Goal: Task Accomplishment & Management: Manage account settings

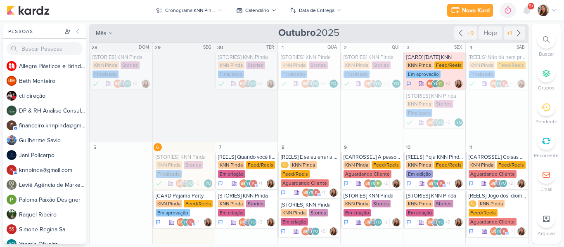
click at [411, 9] on div "Novo Kard Ctrl + k 0h0m Sessão desligada... Hoje 0h0m Semana 0h0m Mês 0h0m" at bounding box center [282, 10] width 550 height 21
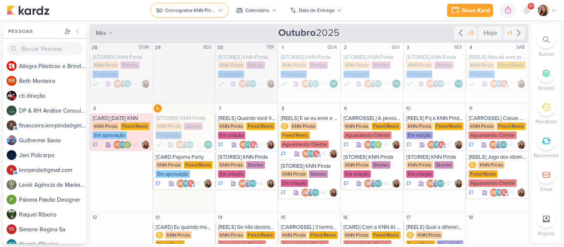
click at [220, 10] on icon at bounding box center [220, 10] width 5 height 5
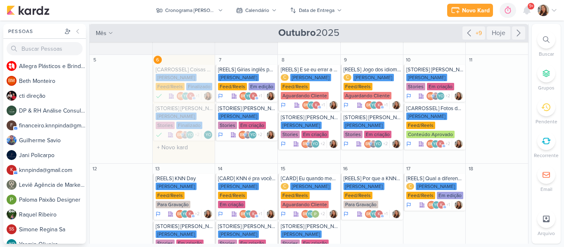
scroll to position [103, 0]
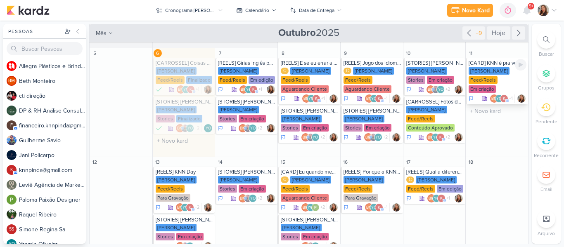
click at [484, 76] on div "Feed/Reels" at bounding box center [482, 79] width 29 height 7
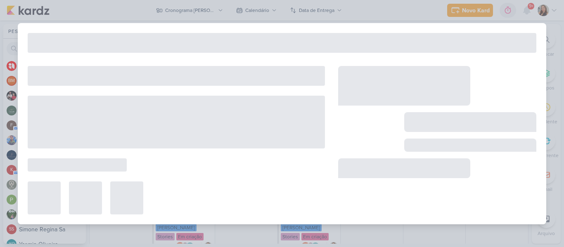
type input "[CARD] KNN é pra você que quer..."
type input "[DATE] 23:59"
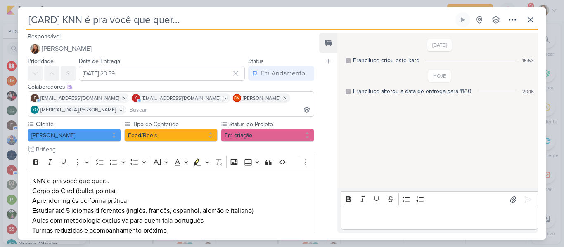
scroll to position [0, 0]
click at [210, 113] on input at bounding box center [221, 110] width 181 height 10
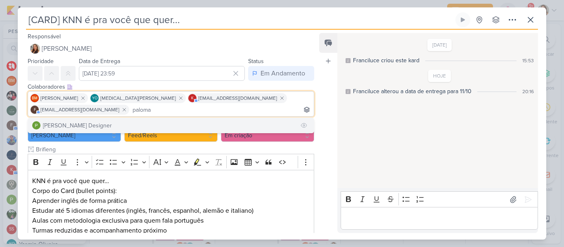
type input "paloma"
click at [160, 127] on button "[PERSON_NAME] Designer" at bounding box center [171, 125] width 286 height 15
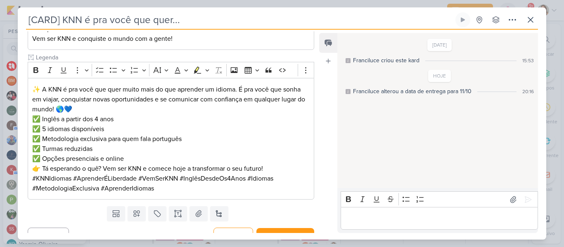
scroll to position [234, 0]
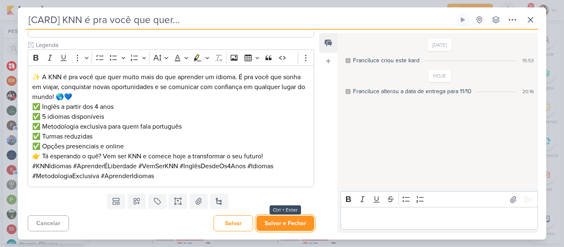
click at [284, 229] on button "Salvar e Fechar" at bounding box center [285, 223] width 58 height 15
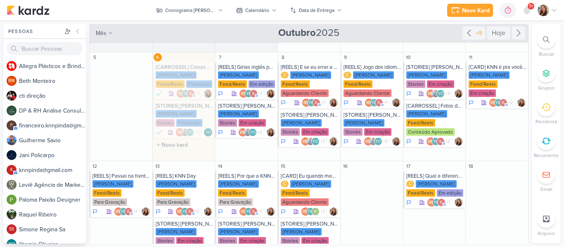
scroll to position [141, 0]
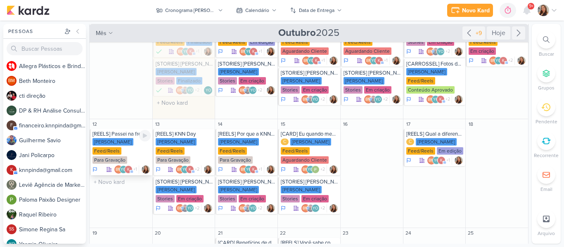
click at [115, 159] on div "Para Gravação" at bounding box center [109, 159] width 35 height 7
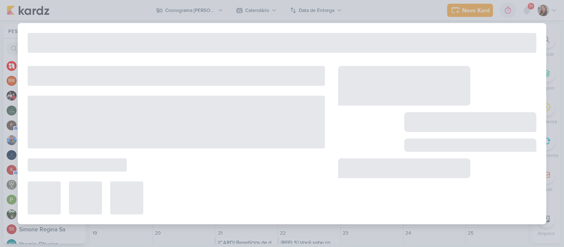
type input "[REELS] Passei na frente, mas nunca entrei"
type input "[DATE] 23:59"
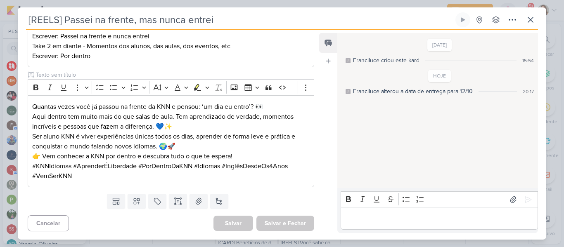
scroll to position [0, 0]
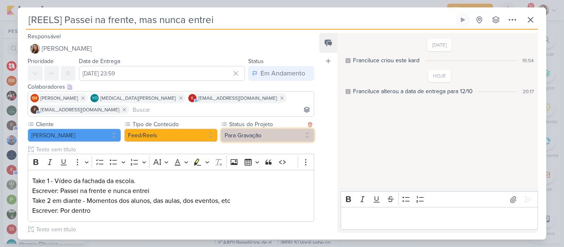
click at [237, 134] on button "Para Gravação" at bounding box center [267, 135] width 93 height 13
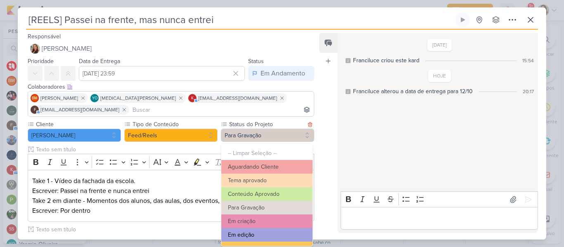
click at [277, 229] on button "Em edição" at bounding box center [266, 235] width 91 height 14
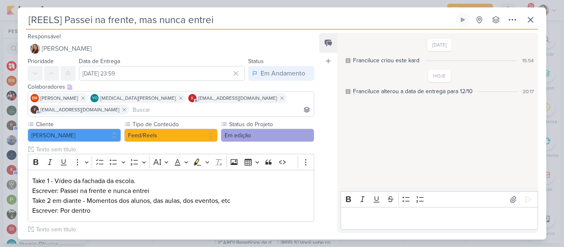
scroll to position [155, 0]
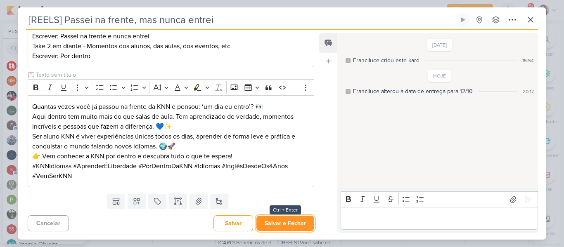
click at [284, 226] on button "Salvar e Fechar" at bounding box center [285, 223] width 58 height 15
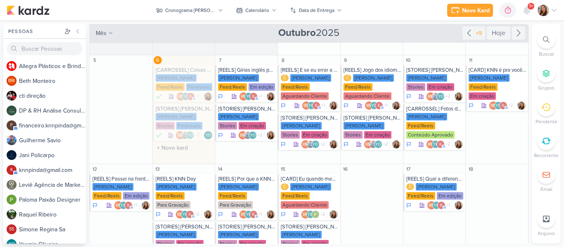
scroll to position [97, 0]
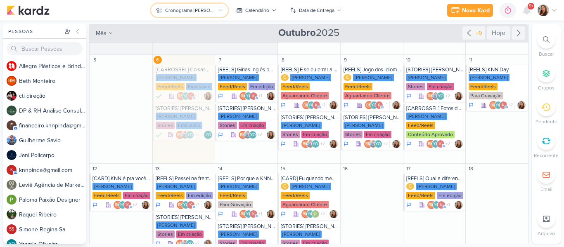
click at [169, 7] on div "Cronograma [PERSON_NAME]" at bounding box center [190, 10] width 50 height 7
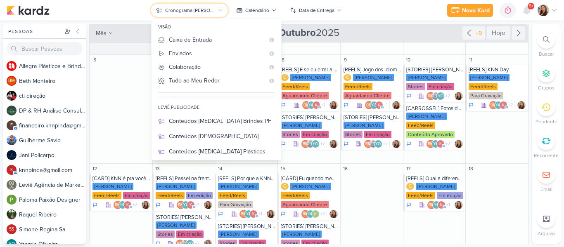
scroll to position [42, 0]
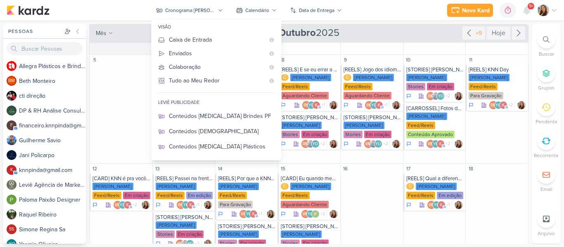
click at [372, 17] on div "Novo Kard Ctrl + k 0h0m Sessão desligada... Hoje 0h0m Semana 0h0m Mês 0h0m" at bounding box center [282, 10] width 550 height 21
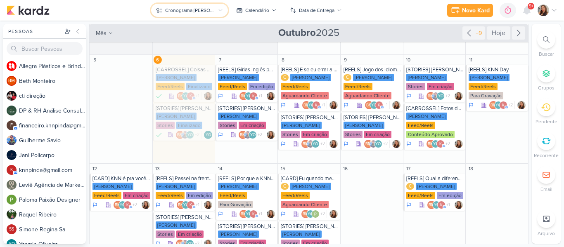
click at [221, 12] on icon at bounding box center [220, 10] width 5 height 5
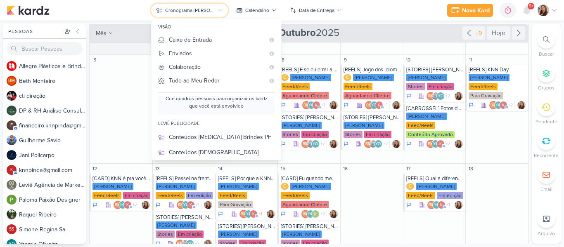
scroll to position [29, 0]
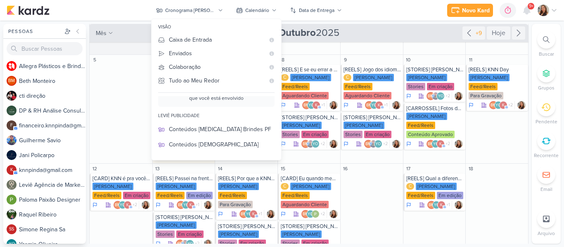
click at [118, 14] on div "Novo Kard Ctrl + k 0h0m Sessão desligada... Hoje 0h0m Semana 0h0m Mês 0h0m" at bounding box center [282, 10] width 550 height 21
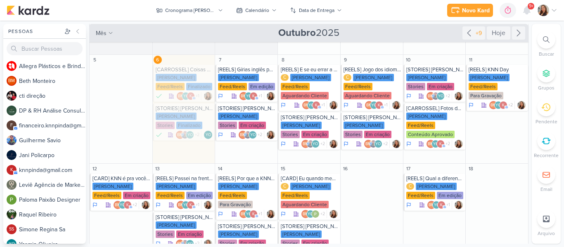
click at [548, 11] on img at bounding box center [543, 11] width 12 height 12
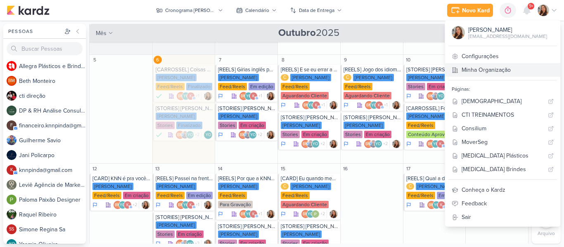
click at [458, 71] on icon at bounding box center [454, 70] width 7 height 7
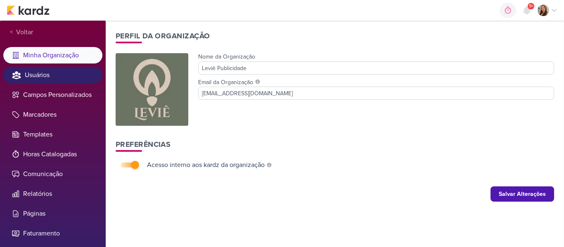
click at [37, 78] on li "Usuários" at bounding box center [52, 75] width 99 height 17
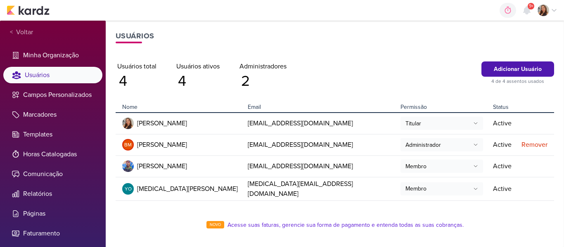
click at [518, 185] on td at bounding box center [536, 189] width 36 height 24
click at [431, 186] on button "Membro" at bounding box center [441, 188] width 83 height 13
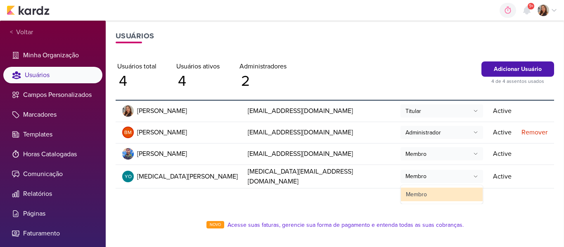
click at [482, 207] on div "Usuários Adicionar Usuário 4 de 4 assentos usados Usuários total 4 Usuários ati…" at bounding box center [335, 134] width 458 height 227
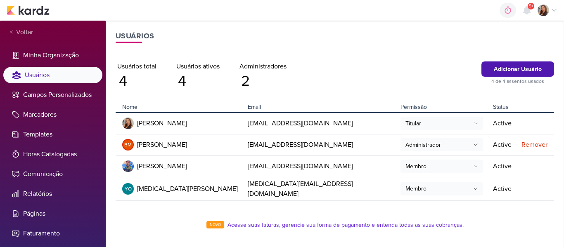
scroll to position [0, 0]
click at [24, 12] on img at bounding box center [28, 10] width 43 height 10
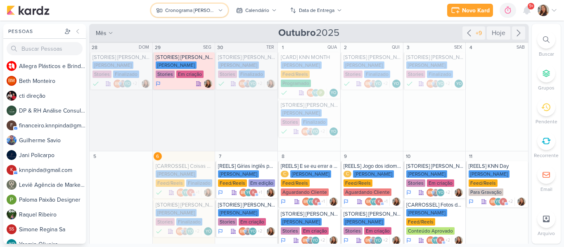
click at [194, 10] on div "Cronograma [PERSON_NAME]" at bounding box center [190, 10] width 50 height 7
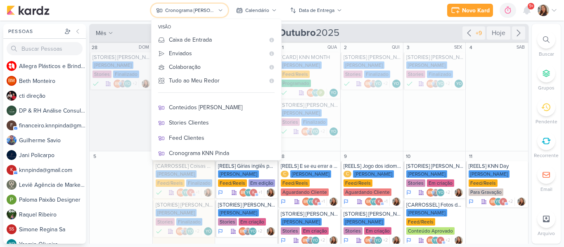
scroll to position [140, 0]
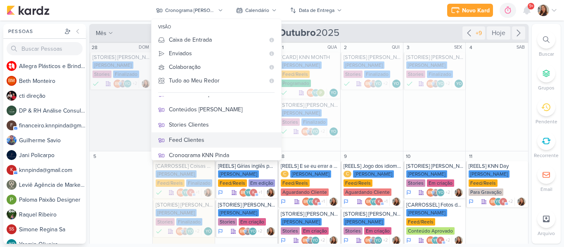
click at [228, 136] on div "Feed Clientes" at bounding box center [222, 140] width 106 height 9
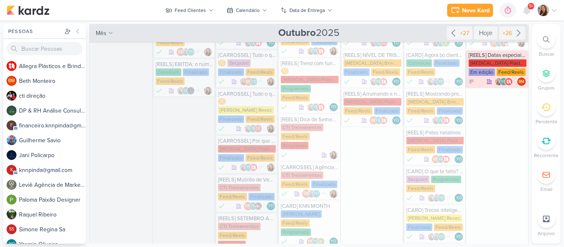
scroll to position [35, 0]
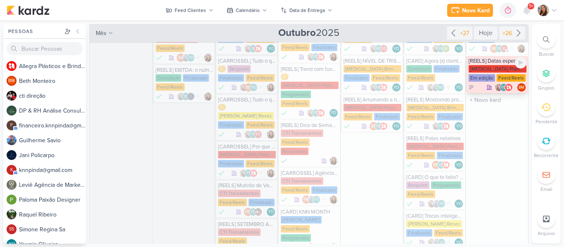
click at [501, 64] on div "[REELS] Datas especiais para empresas: brindes que fortalecem a marca." at bounding box center [497, 61] width 58 height 7
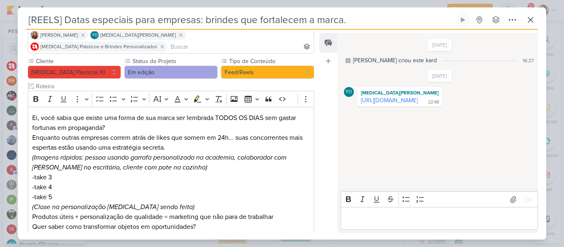
scroll to position [25, 0]
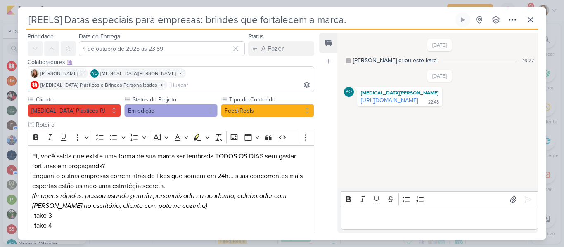
click at [408, 102] on link "https://drive.google.com/drive/folders/1xQfixfD0dUnj9bYnYjq2VgWPRkaDWjRT?usp=dr…" at bounding box center [389, 100] width 57 height 7
click at [192, 53] on input "4 de outubro de 2025 às 23:59" at bounding box center [162, 48] width 166 height 15
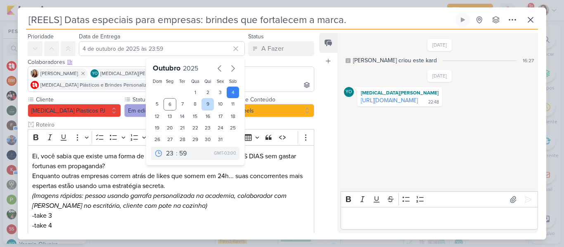
click at [201, 106] on div "9" at bounding box center [207, 104] width 13 height 12
type input "9 de outubro de 2025 às 23:59"
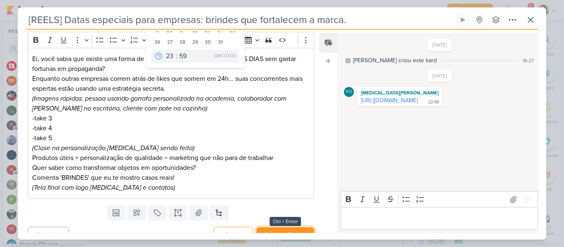
click at [284, 227] on button "Salvar e Fechar" at bounding box center [285, 234] width 58 height 15
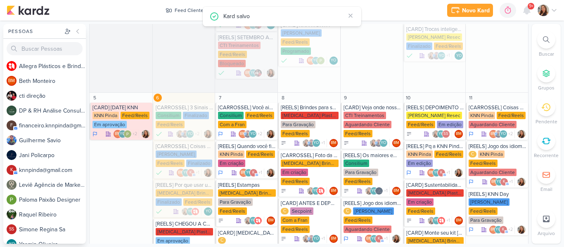
scroll to position [224, 0]
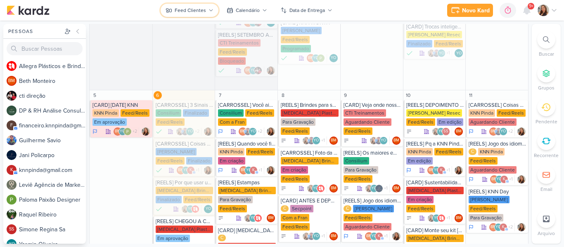
click at [189, 9] on div "Feed Clientes" at bounding box center [190, 10] width 31 height 7
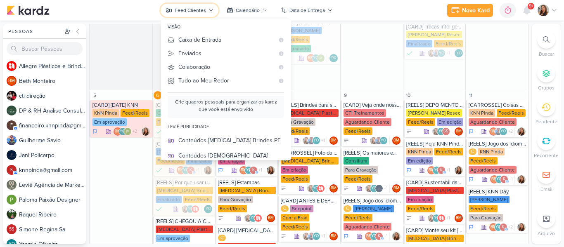
scroll to position [5, 0]
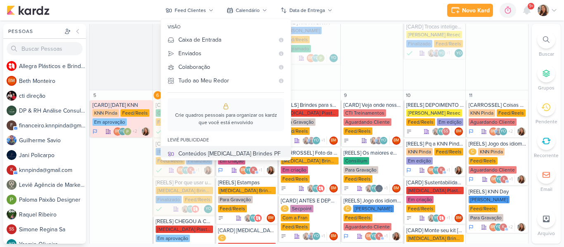
click at [242, 152] on div "Conteúdos [MEDICAL_DATA] Brindes PF" at bounding box center [231, 153] width 106 height 9
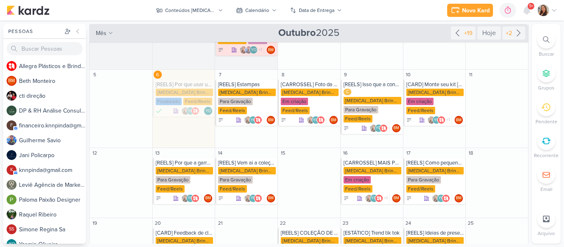
scroll to position [75, 0]
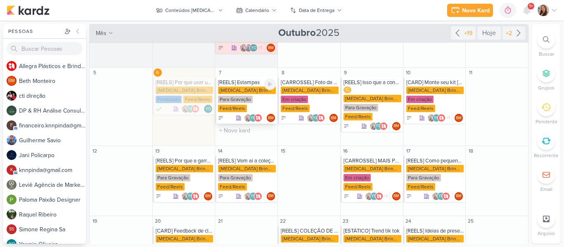
click at [248, 89] on div "[MEDICAL_DATA] Brindes PF" at bounding box center [247, 90] width 58 height 7
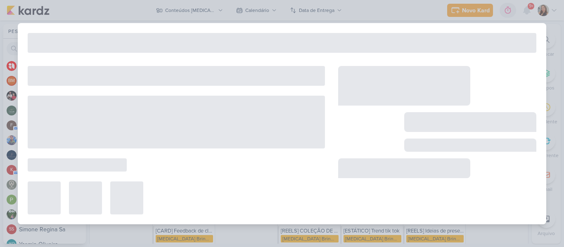
type input "[REELS] Estampas"
type input "7 de outubro de 2025 às 23:59"
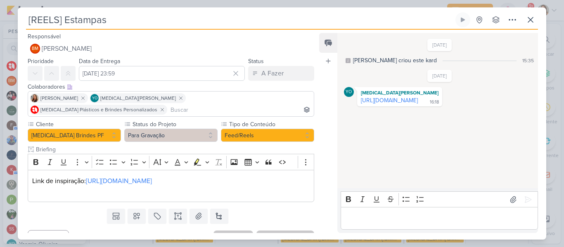
scroll to position [13, 0]
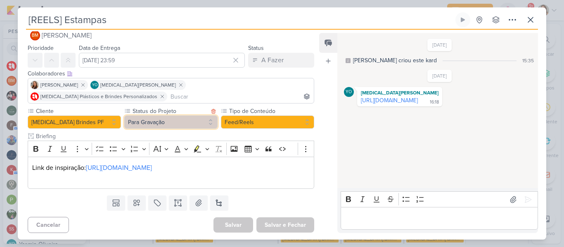
click at [175, 116] on button "Para Gravação" at bounding box center [170, 122] width 93 height 13
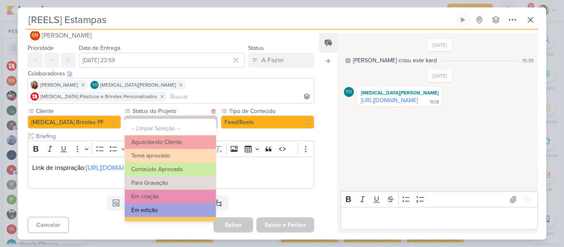
click at [196, 207] on button "Em edição" at bounding box center [170, 210] width 91 height 14
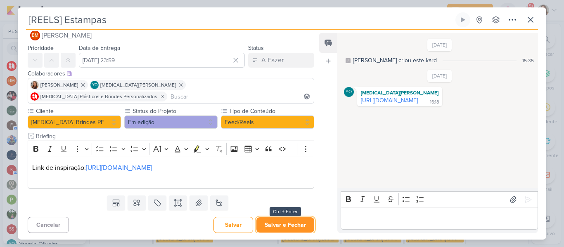
click at [284, 221] on button "Salvar e Fechar" at bounding box center [285, 224] width 58 height 15
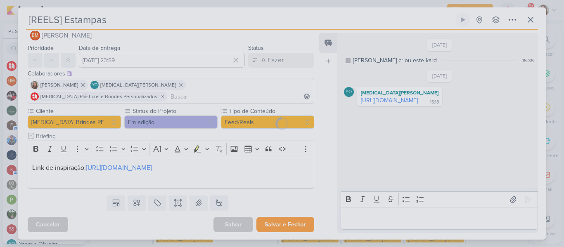
scroll to position [12, 0]
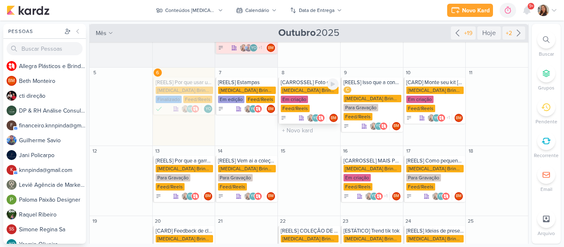
click at [300, 88] on div "[MEDICAL_DATA] Brindes PF" at bounding box center [310, 90] width 58 height 7
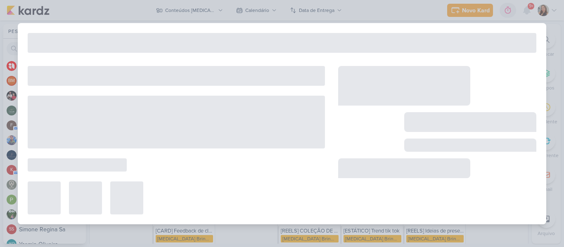
type input "[CARROSSEL] Foto da coleção de natal"
type input "8 de outubro de 2025 às 23:59"
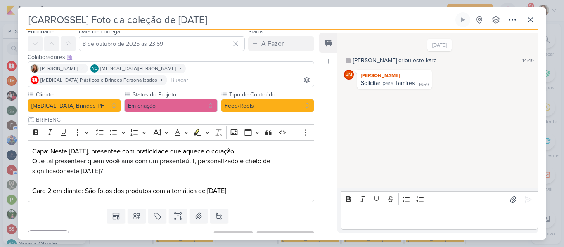
scroll to position [33, 0]
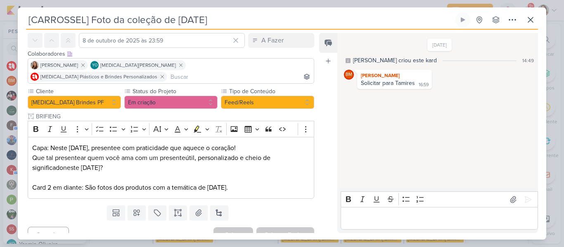
click at [281, 72] on input at bounding box center [240, 77] width 143 height 10
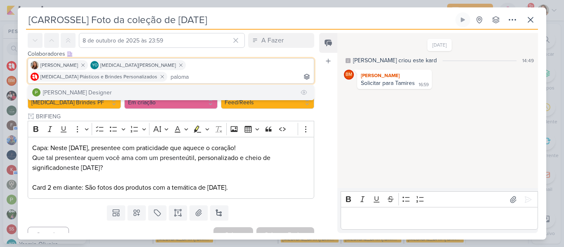
type input "paloma"
click at [238, 85] on button "[PERSON_NAME] Designer" at bounding box center [171, 92] width 286 height 15
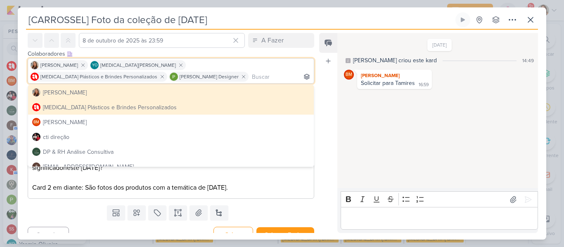
click at [336, 127] on div "Feed Atrelar email Solte o email para atrelar ao kard" at bounding box center [328, 133] width 18 height 200
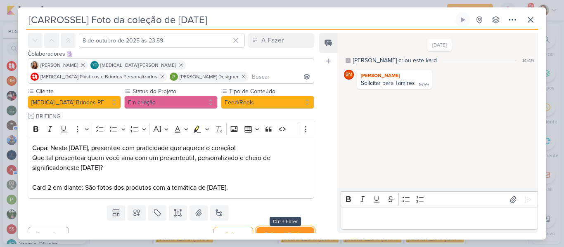
click at [274, 229] on button "Salvar e Fechar" at bounding box center [285, 234] width 58 height 15
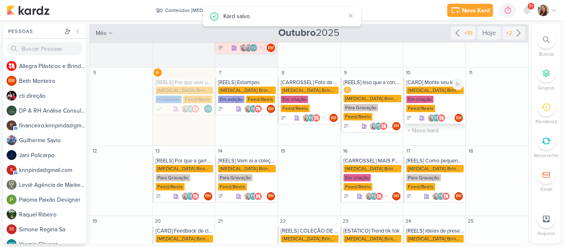
click at [412, 97] on div "Em criação" at bounding box center [419, 99] width 27 height 7
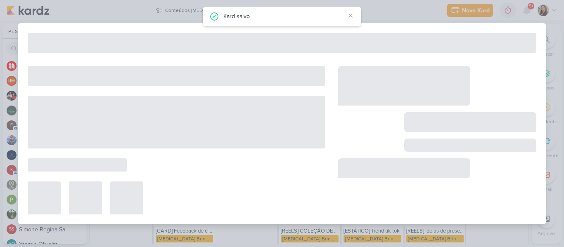
type input "[CARD] Monte seu kit Allegra e surpreenda quem você ama."
type input "10 de outubro de 2025 às 23:59"
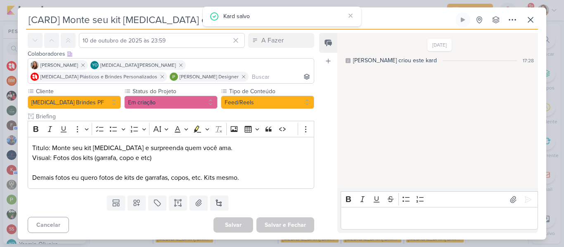
scroll to position [0, 0]
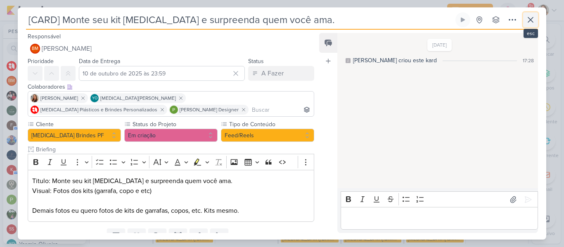
click at [528, 24] on icon at bounding box center [530, 20] width 10 height 10
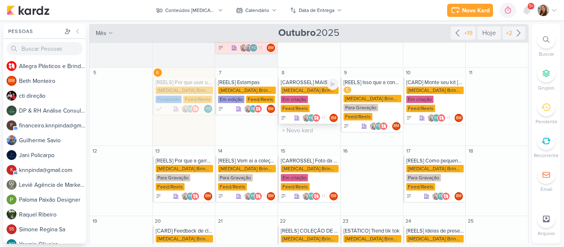
click at [300, 99] on div "Em criação" at bounding box center [294, 99] width 27 height 7
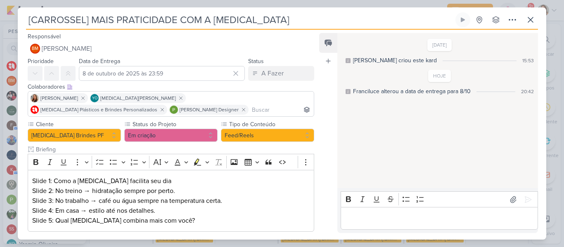
click at [529, 28] on div "[CARROSSEL] MAIS PRATICIDADE COM A ALLEGRA Criado por Beth nenhum grupo disponí…" at bounding box center [282, 20] width 512 height 17
click at [530, 22] on icon at bounding box center [530, 20] width 10 height 10
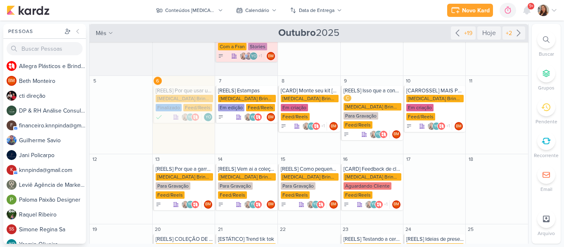
scroll to position [65, 0]
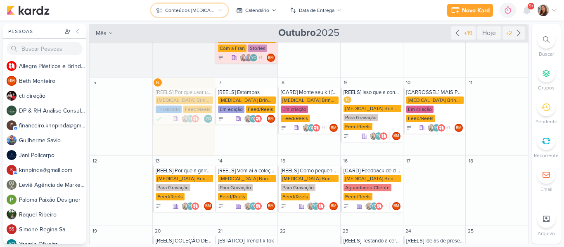
click at [166, 13] on div "Conteúdos [MEDICAL_DATA] Brindes PF" at bounding box center [190, 10] width 50 height 7
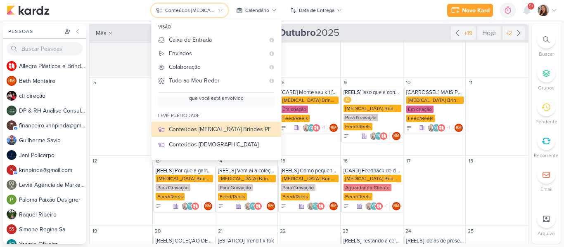
scroll to position [52, 0]
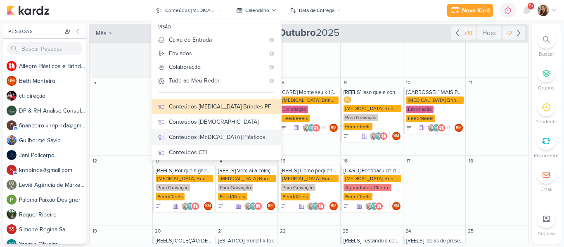
click at [206, 136] on div "Conteúdos [MEDICAL_DATA] Plásticos" at bounding box center [222, 137] width 106 height 9
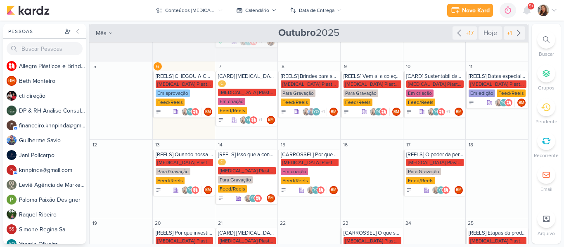
scroll to position [81, 0]
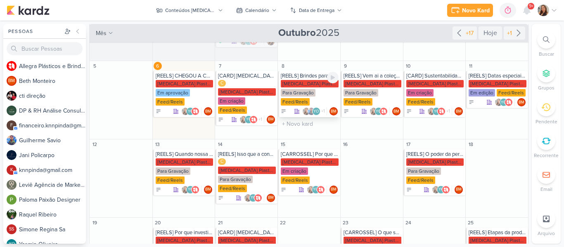
click at [317, 85] on div "[MEDICAL_DATA] Plasticos PJ" at bounding box center [310, 83] width 58 height 7
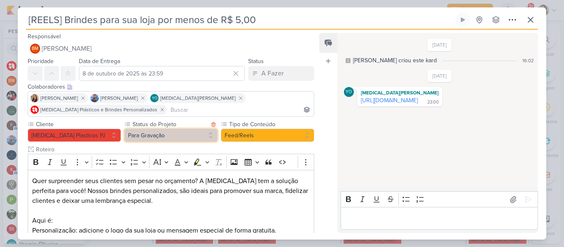
click at [167, 132] on button "Para Gravação" at bounding box center [170, 135] width 93 height 13
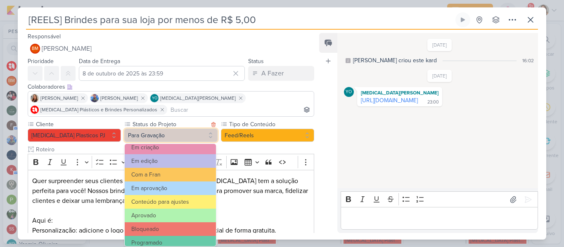
scroll to position [77, 0]
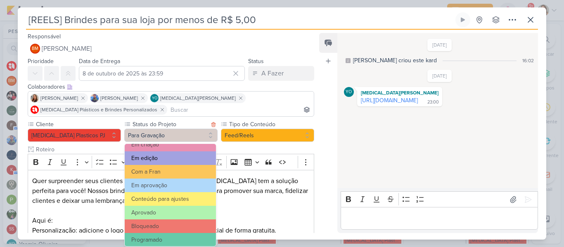
click at [184, 161] on button "Em edição" at bounding box center [170, 158] width 91 height 14
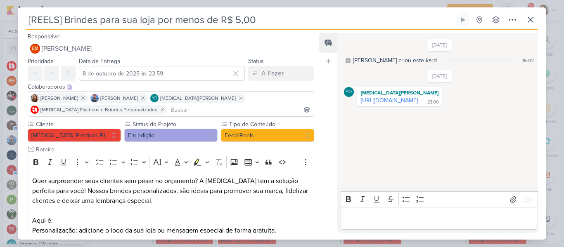
scroll to position [183, 0]
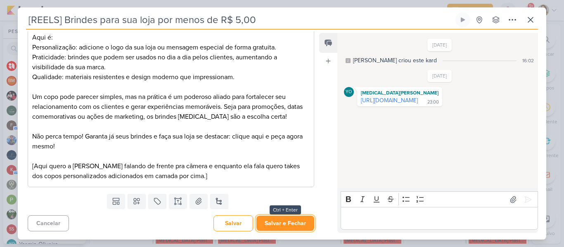
click at [285, 224] on button "Salvar e Fechar" at bounding box center [285, 223] width 58 height 15
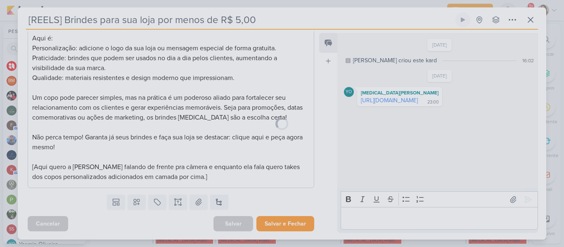
scroll to position [182, 0]
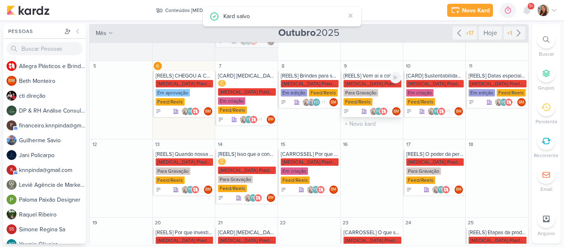
click at [385, 91] on div "Allegra Plasticos PJ Para Gravação Feed/Reels" at bounding box center [372, 93] width 58 height 26
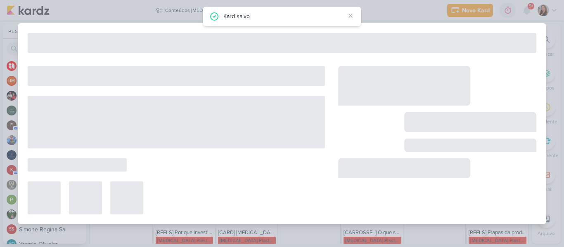
type input "[REELS] Vem ai a coleção natalina"
type input "9 de outubro de 2025 às 23:59"
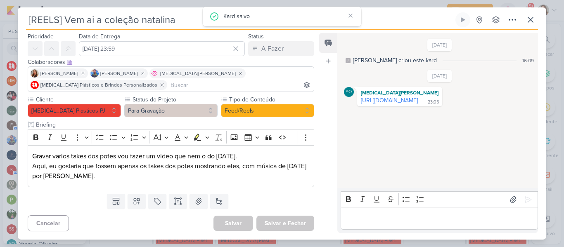
scroll to position [0, 0]
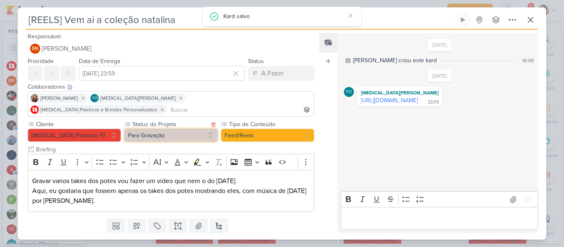
click at [168, 129] on button "Para Gravação" at bounding box center [170, 135] width 93 height 13
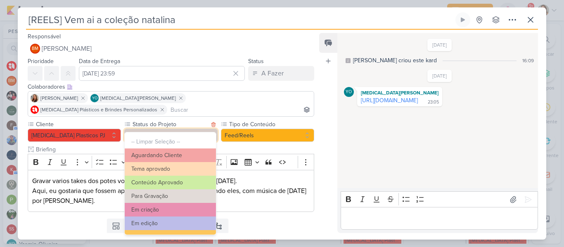
scroll to position [22, 0]
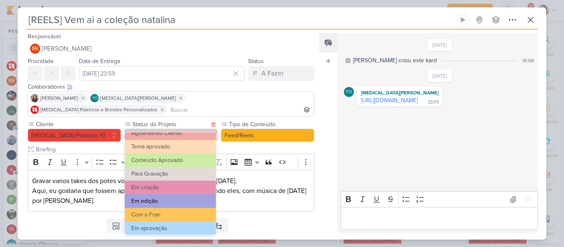
click at [186, 199] on button "Em edição" at bounding box center [170, 201] width 91 height 14
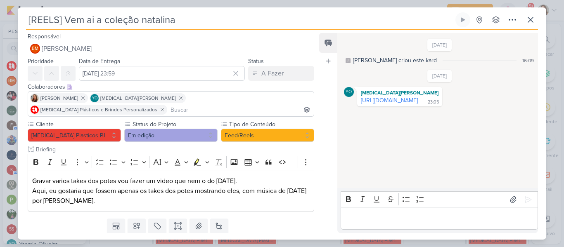
scroll to position [13, 0]
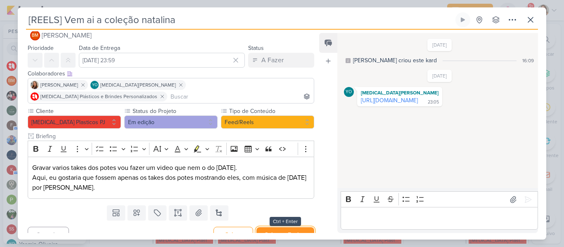
click at [283, 227] on button "Salvar e Fechar" at bounding box center [285, 234] width 58 height 15
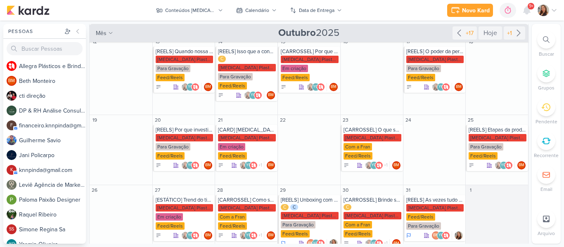
scroll to position [185, 0]
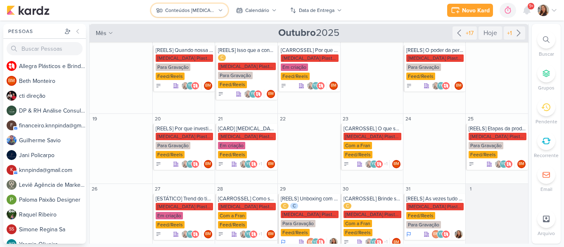
click at [208, 15] on button "Conteúdos [MEDICAL_DATA] Plásticos" at bounding box center [189, 10] width 76 height 13
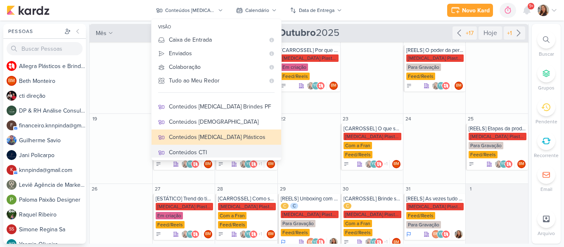
click at [227, 153] on div "Conteúdos CTI" at bounding box center [222, 152] width 106 height 9
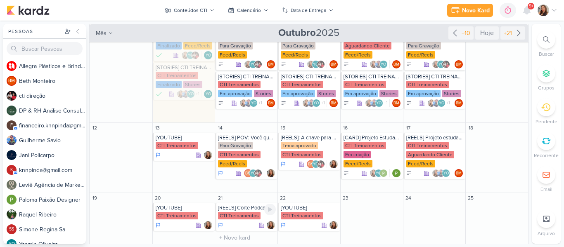
scroll to position [229, 0]
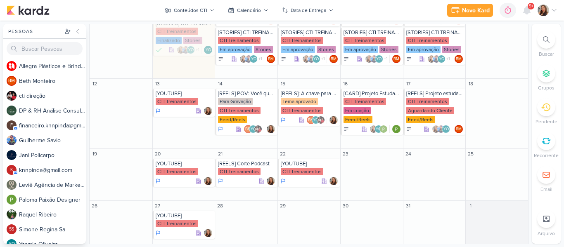
click at [528, 144] on div "Pessoas Pessoas A l l e g r a P l á s t i c o s e B r i n d e s P e r s o n a l…" at bounding box center [282, 134] width 564 height 220
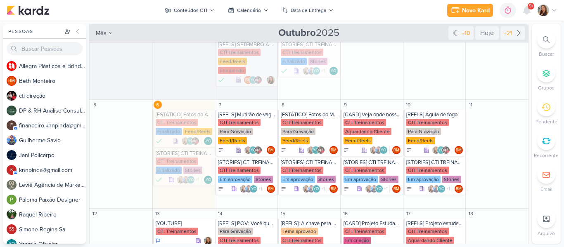
scroll to position [100, 0]
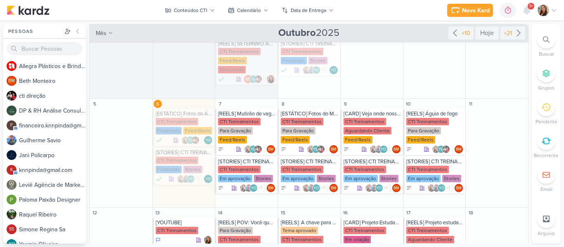
click at [147, 10] on div "Novo Kard Ctrl + k 0h0m Sessão desligada... Hoje 0h0m Semana 0h0m Mês 0h0m" at bounding box center [282, 10] width 550 height 21
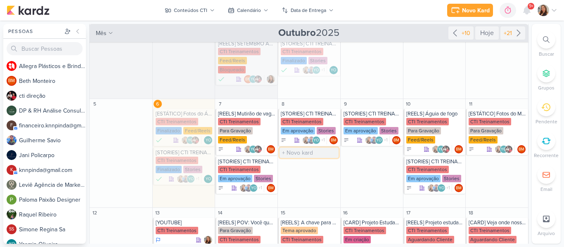
click at [318, 148] on input "text" at bounding box center [308, 153] width 59 height 10
type input "["
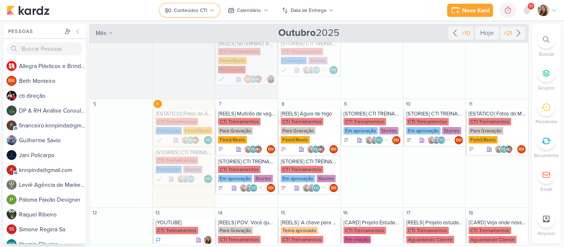
click at [183, 11] on div "Conteúdos CTI" at bounding box center [190, 10] width 33 height 7
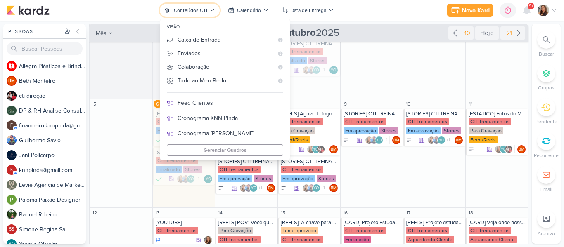
scroll to position [174, 0]
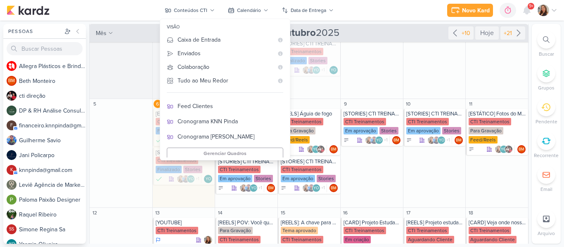
click at [404, 9] on div "Novo Kard Ctrl + k 0h0m Sessão desligada... Hoje 0h0m Semana 0h0m Mês 0h0m" at bounding box center [282, 10] width 550 height 21
